Goal: Check status: Check status

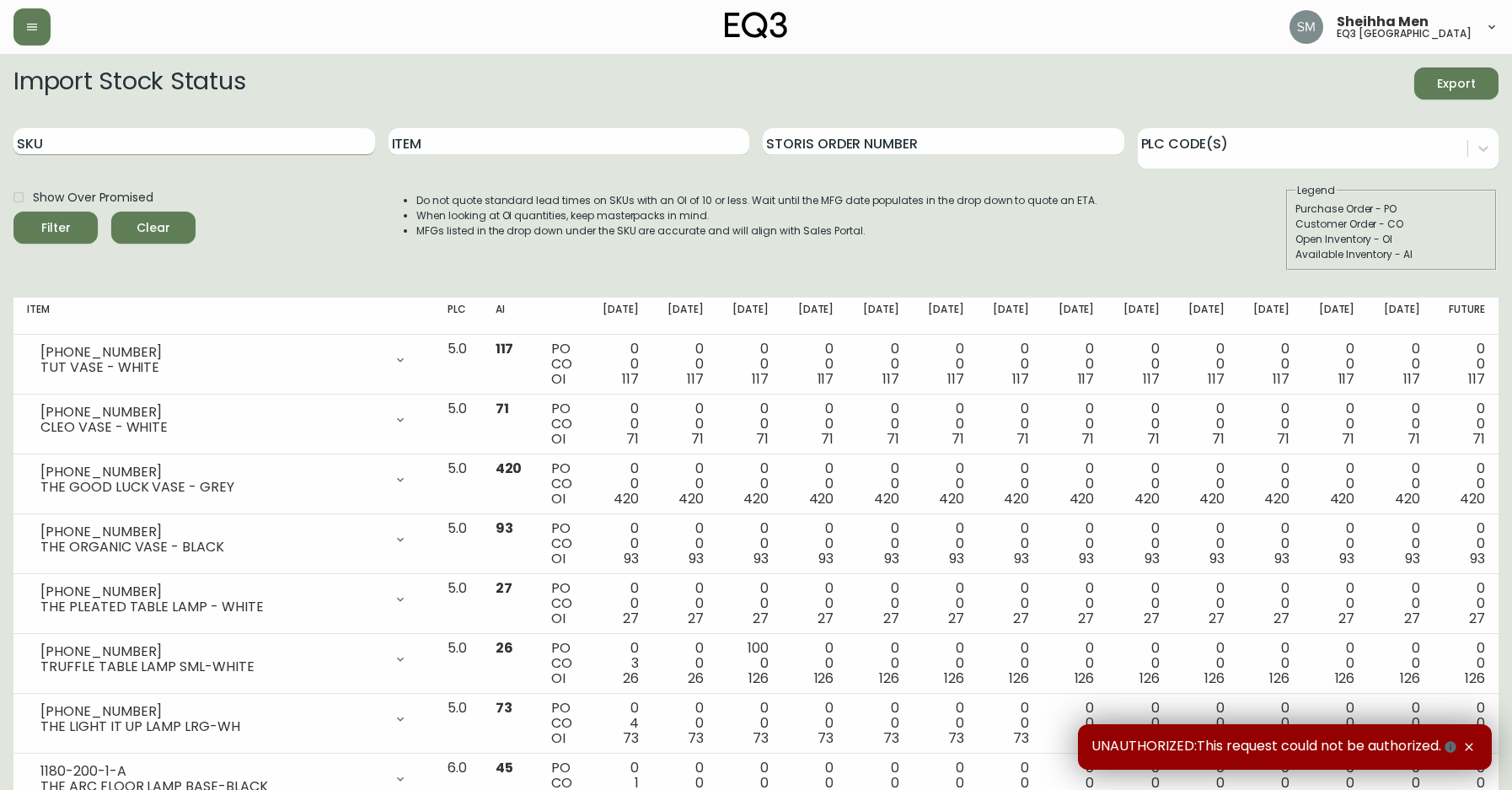
click at [221, 149] on input "SKU" at bounding box center [194, 141] width 362 height 27
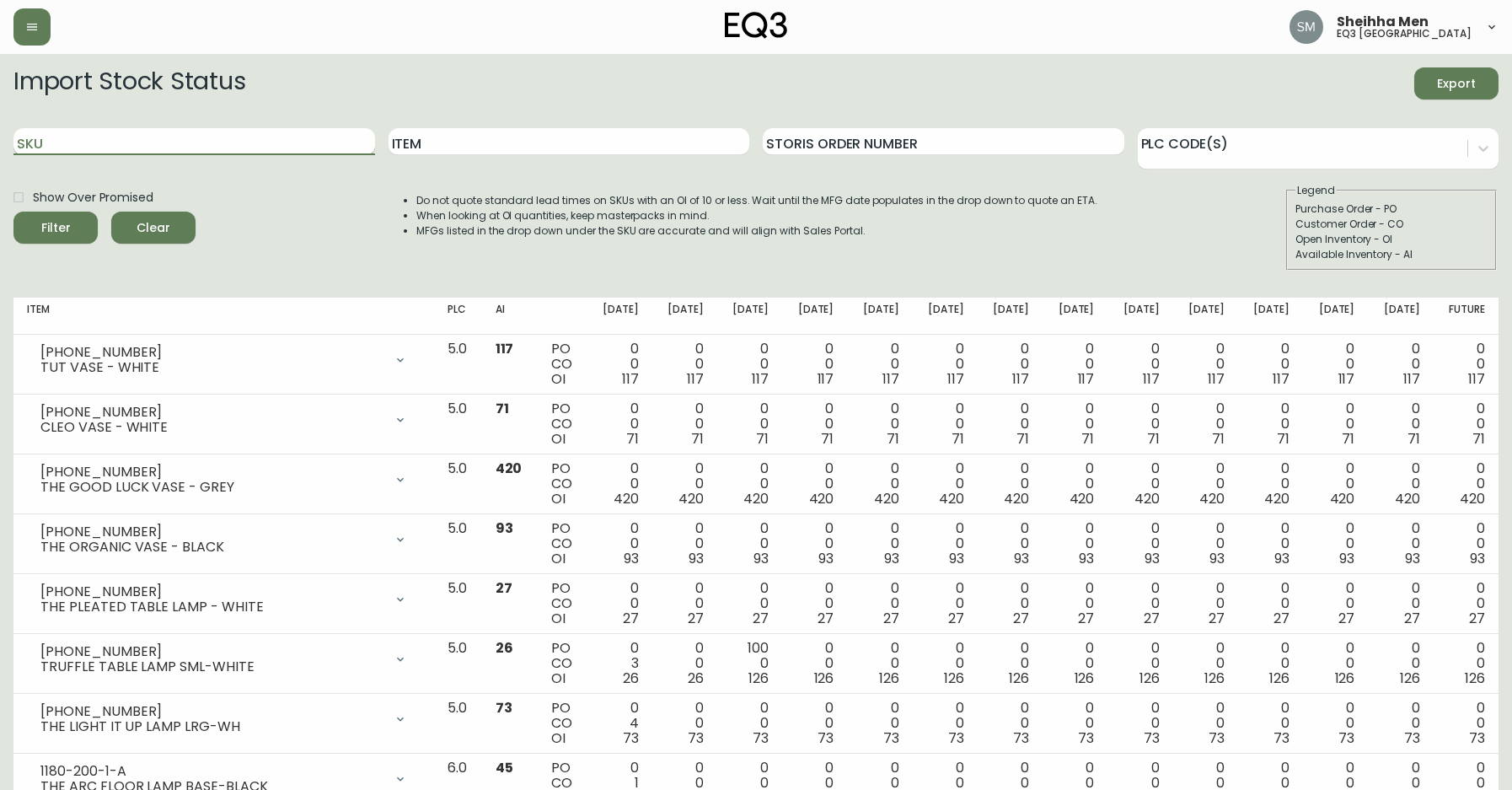
paste input "[PHONE_NUMBER]"
type input "[PHONE_NUMBER]"
click at [13, 212] on button "Filter" at bounding box center [55, 228] width 84 height 32
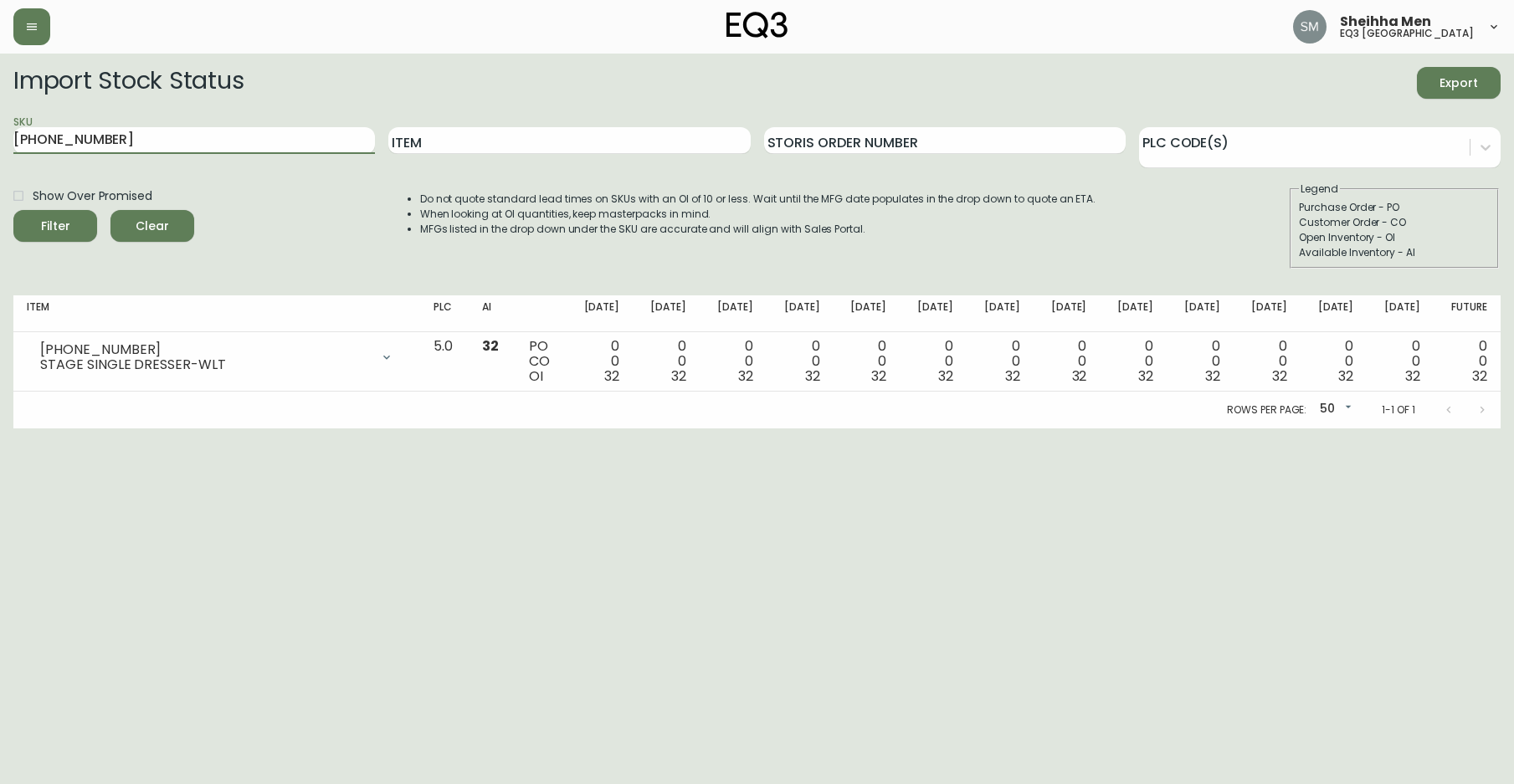
click at [640, 428] on html "Sheihha Men eq3 [GEOGRAPHIC_DATA] Import Stock Status Export SKU [PHONE_NUMBER]…" at bounding box center [757, 214] width 1514 height 428
